Goal: Task Accomplishment & Management: Manage account settings

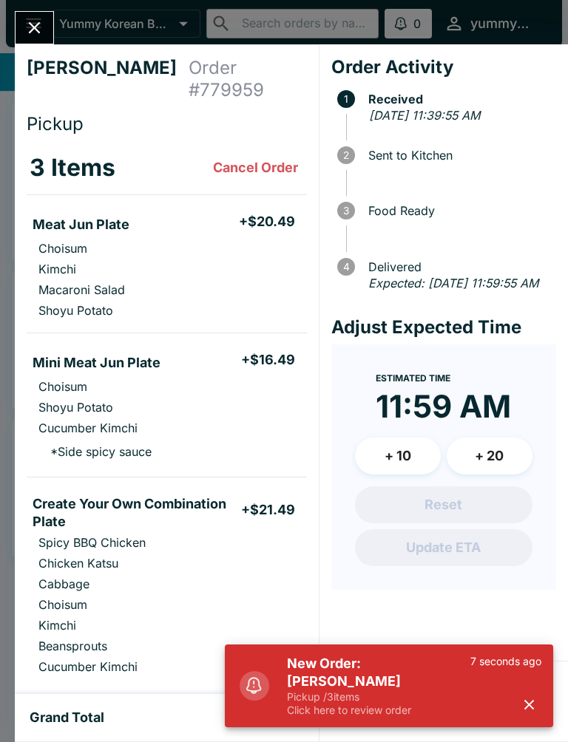
click at [537, 712] on button "button" at bounding box center [529, 705] width 24 height 24
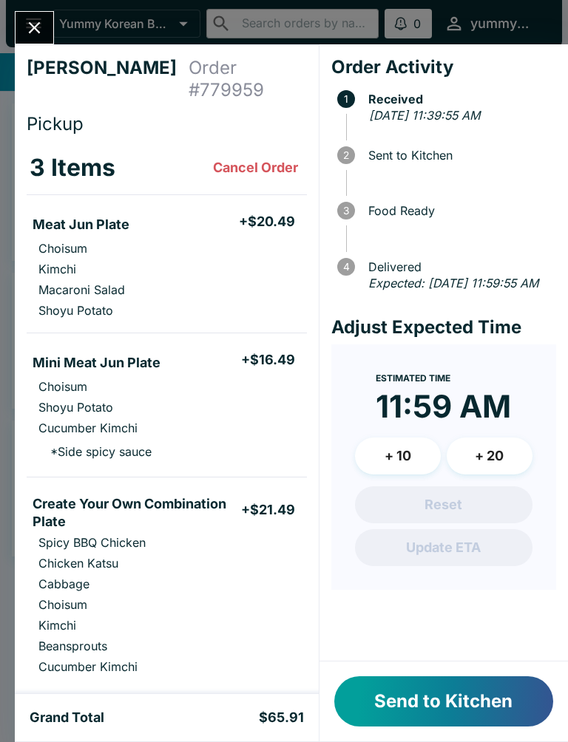
click at [506, 690] on button "Send to Kitchen" at bounding box center [443, 701] width 219 height 50
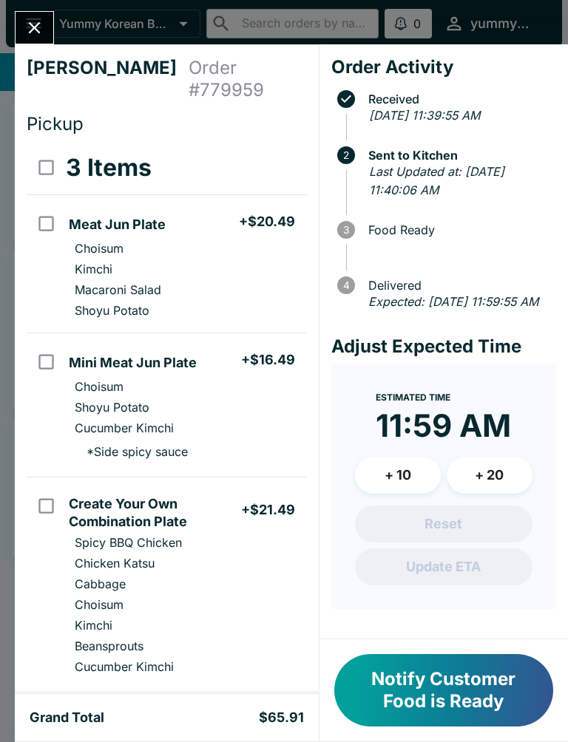
click at [27, 27] on icon "Close" at bounding box center [34, 28] width 20 height 20
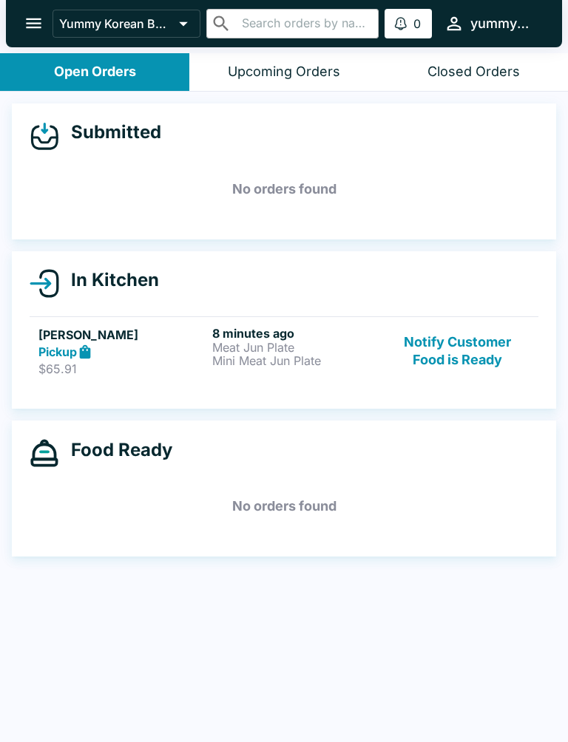
scroll to position [2, 0]
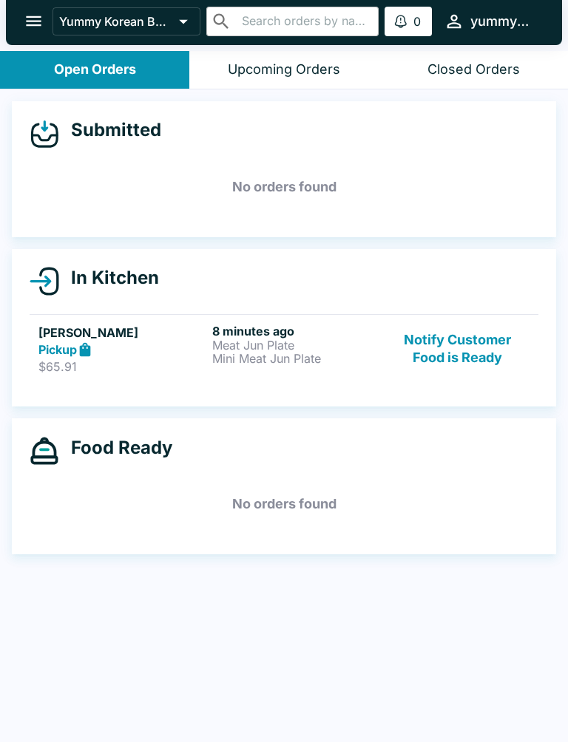
click at [460, 53] on button "Closed Orders" at bounding box center [472, 70] width 189 height 38
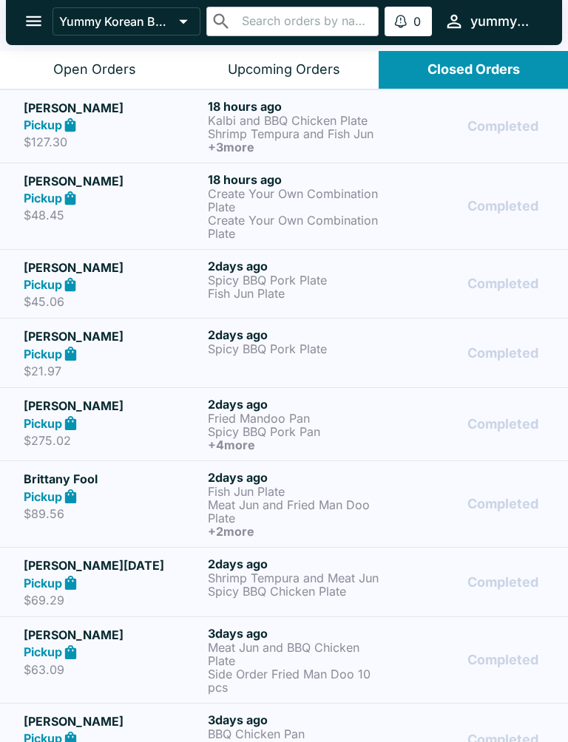
click at [287, 52] on button "Upcoming Orders" at bounding box center [283, 70] width 189 height 38
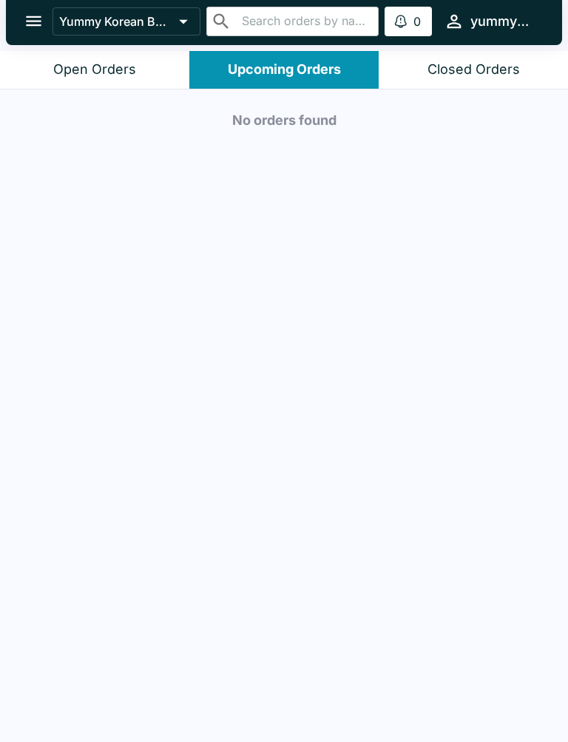
click at [127, 62] on div "Open Orders" at bounding box center [94, 69] width 83 height 17
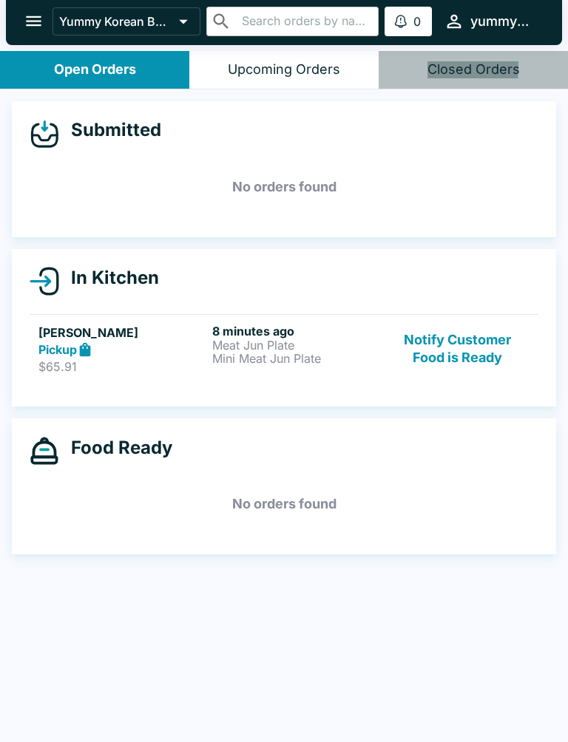
click at [391, 67] on button "Closed Orders" at bounding box center [472, 70] width 189 height 38
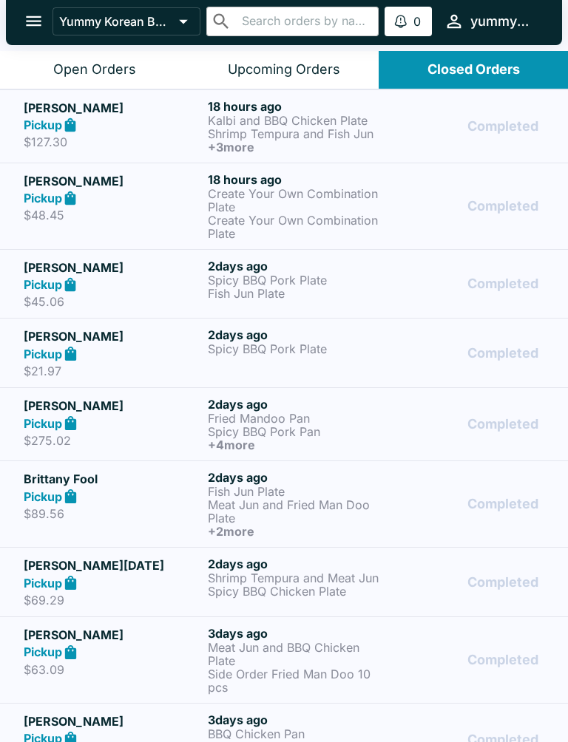
click at [99, 68] on div "Open Orders" at bounding box center [94, 69] width 83 height 17
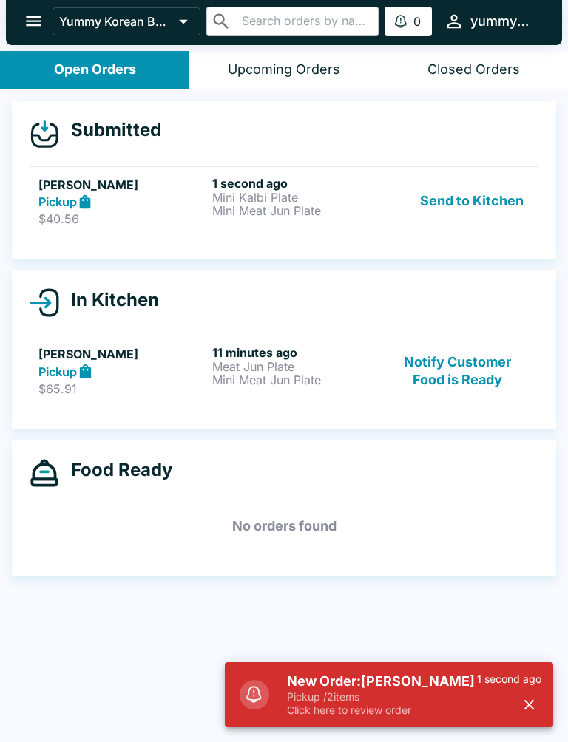
click at [446, 206] on button "Send to Kitchen" at bounding box center [471, 201] width 115 height 51
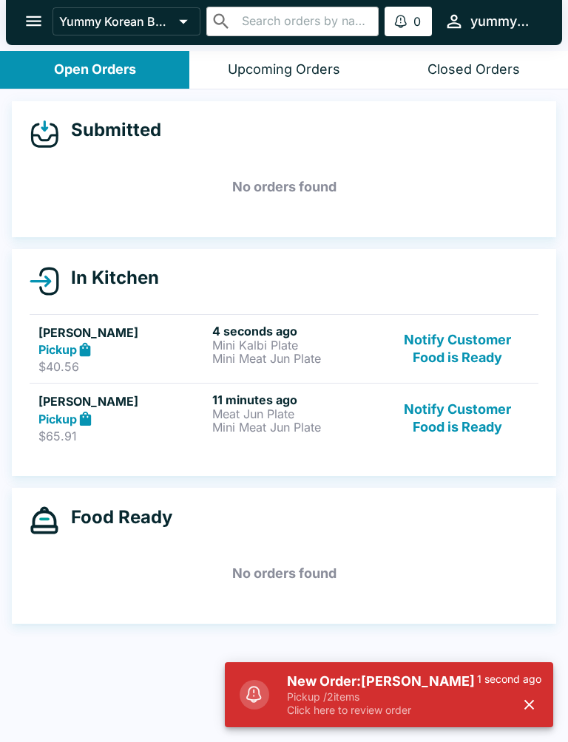
click at [176, 360] on p "$40.56" at bounding box center [122, 366] width 168 height 15
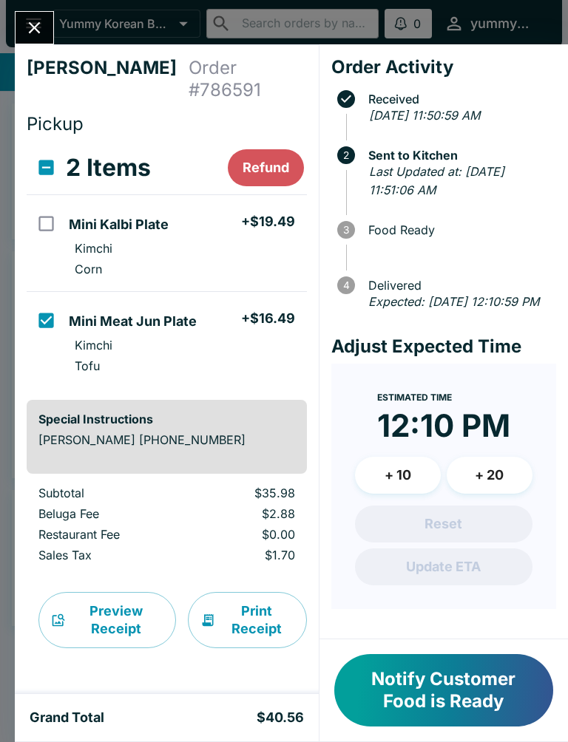
click at [44, 21] on icon "Close" at bounding box center [34, 28] width 20 height 20
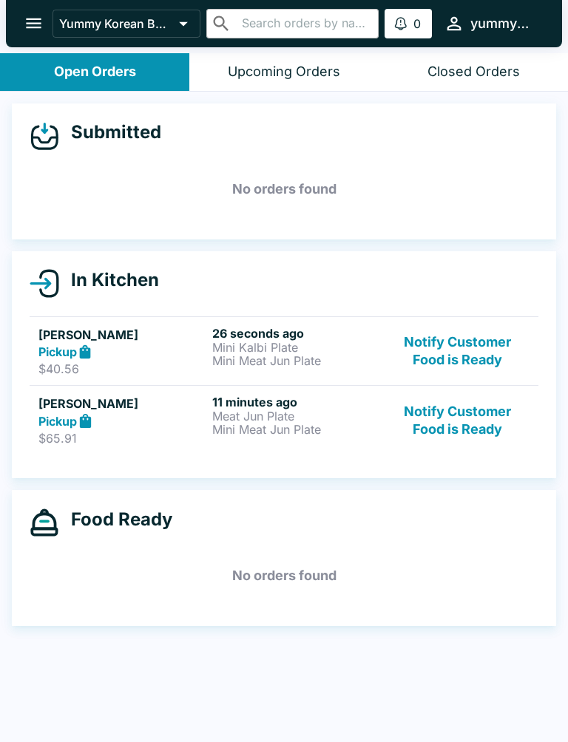
click at [271, 70] on div "Upcoming Orders" at bounding box center [284, 72] width 112 height 17
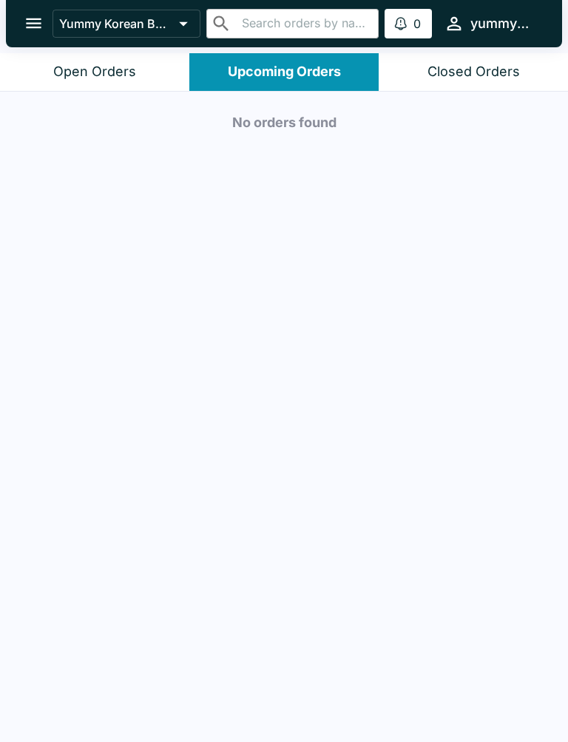
click at [123, 74] on div "Open Orders" at bounding box center [94, 72] width 83 height 17
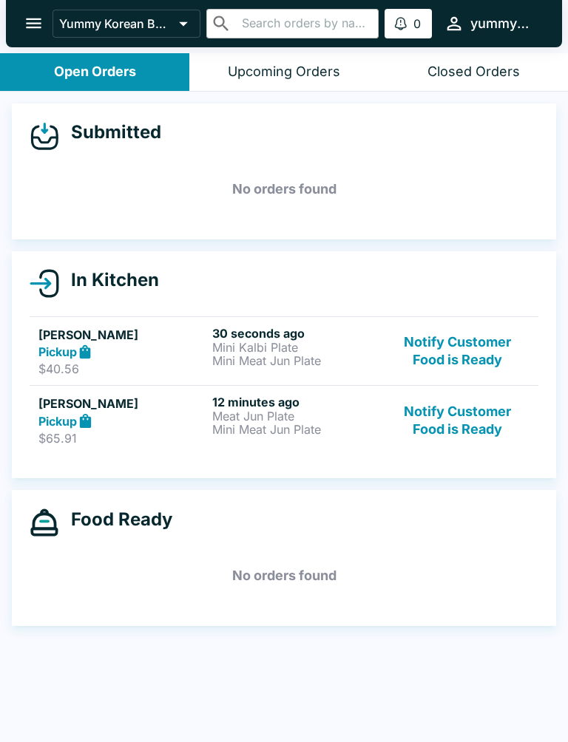
click at [175, 340] on h5 "[PERSON_NAME]" at bounding box center [122, 335] width 168 height 18
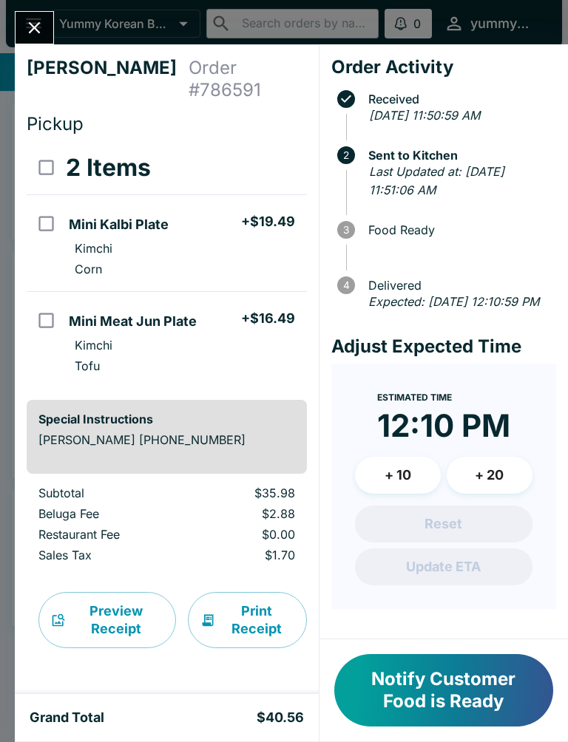
click at [46, 24] on button "Close" at bounding box center [35, 28] width 38 height 32
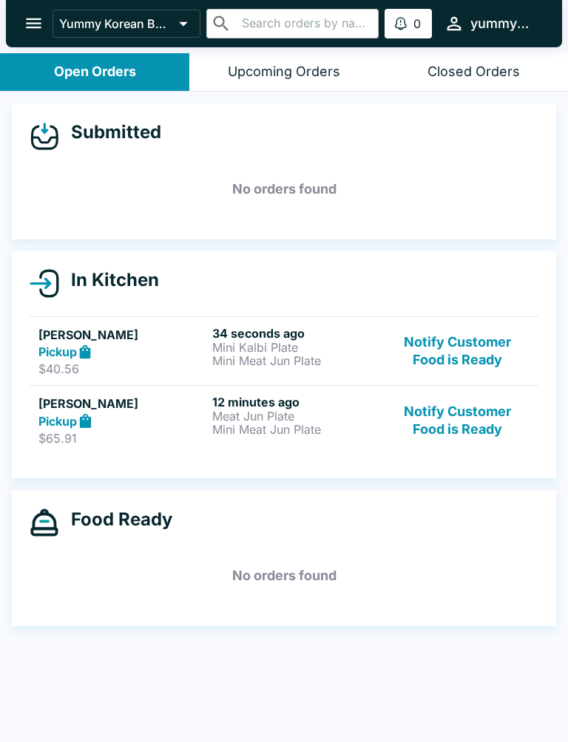
click at [217, 357] on p "Mini Meat Jun Plate" at bounding box center [296, 360] width 168 height 13
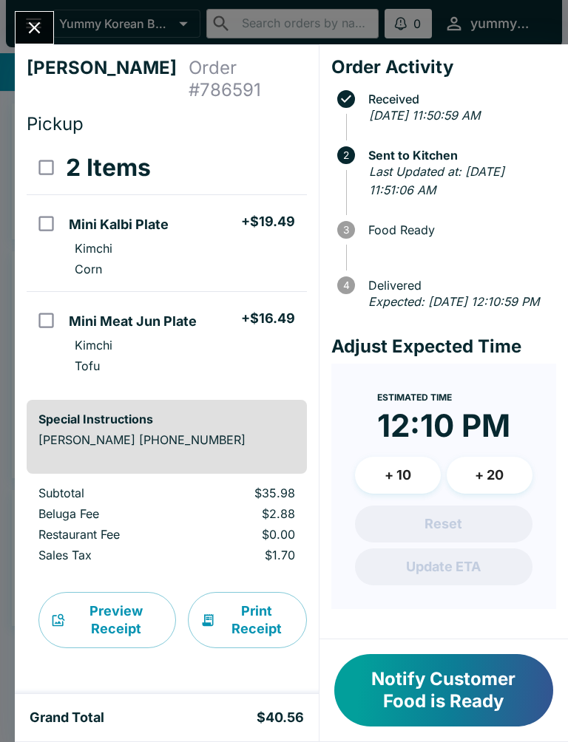
click at [19, 18] on button "Close" at bounding box center [35, 28] width 38 height 32
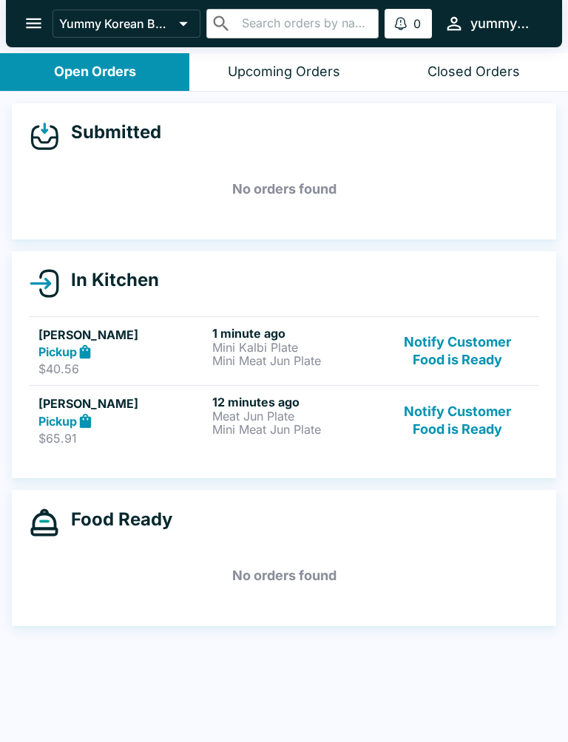
click at [460, 427] on button "Notify Customer Food is Ready" at bounding box center [457, 420] width 143 height 51
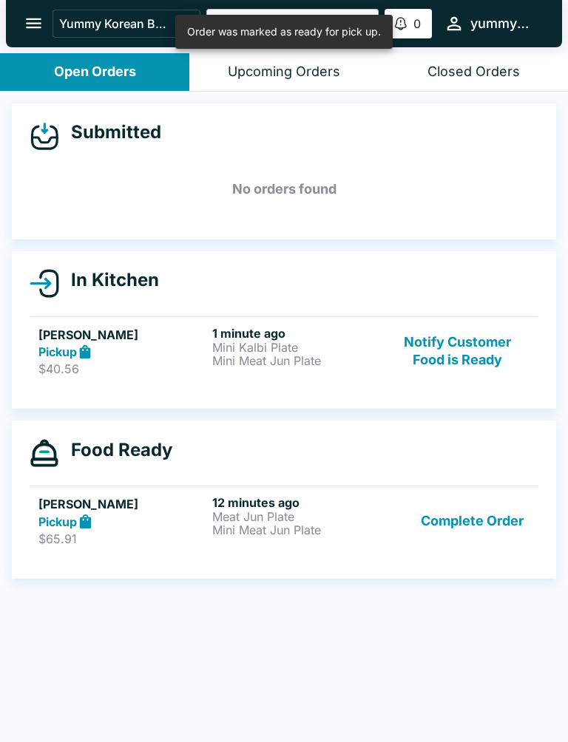
click at [438, 348] on button "Notify Customer Food is Ready" at bounding box center [457, 351] width 143 height 51
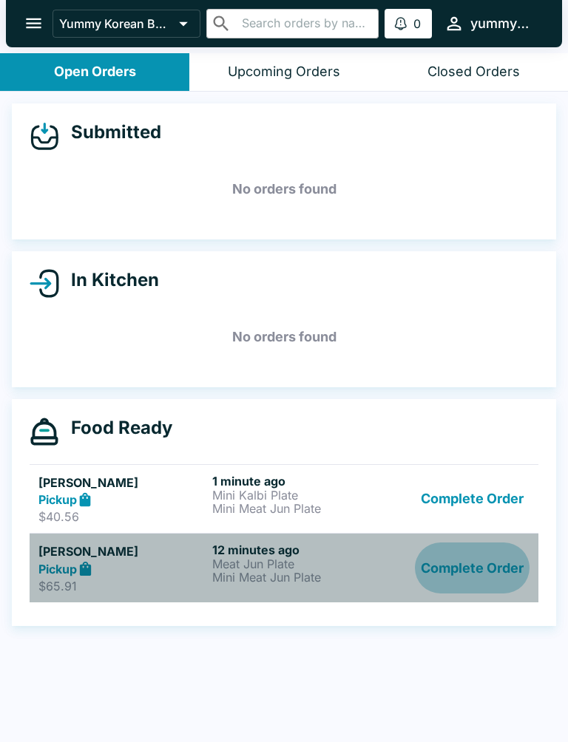
click at [455, 563] on button "Complete Order" at bounding box center [472, 568] width 115 height 51
